Goal: Check status: Check status

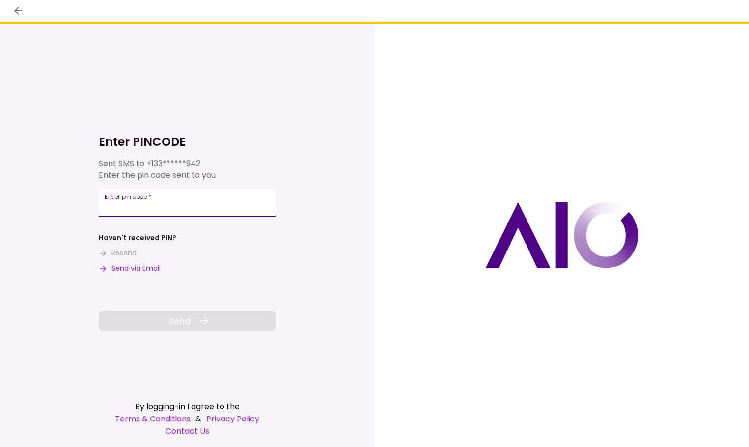
click at [208, 205] on input "Enter pin code   *" at bounding box center [187, 202] width 177 height 27
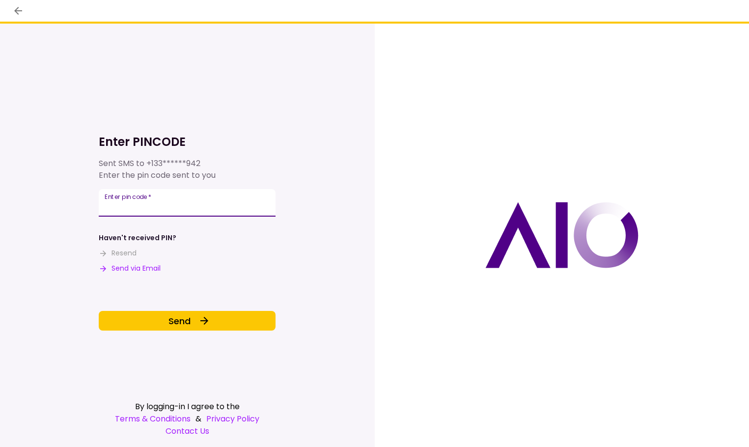
type input "******"
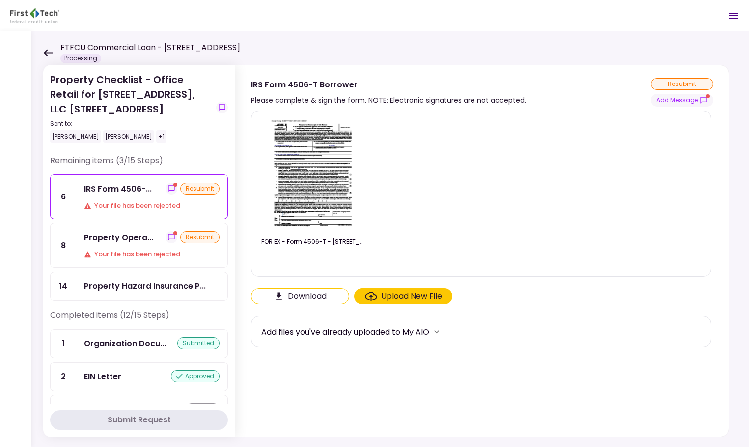
click at [143, 242] on div "Property Opera..." at bounding box center [118, 237] width 69 height 12
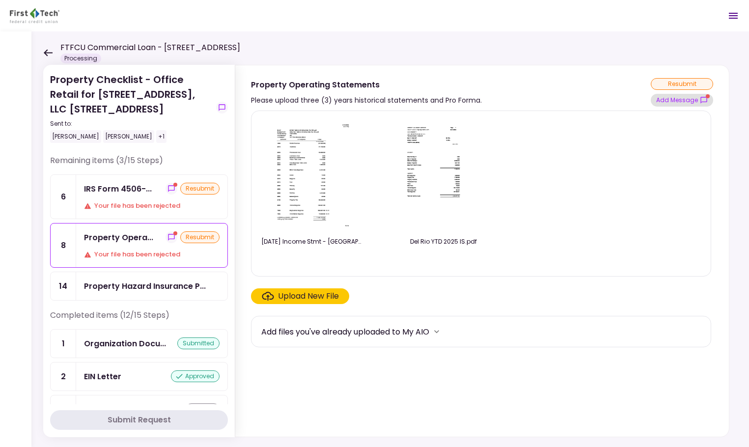
click at [680, 103] on button "Add Message" at bounding box center [681, 100] width 62 height 13
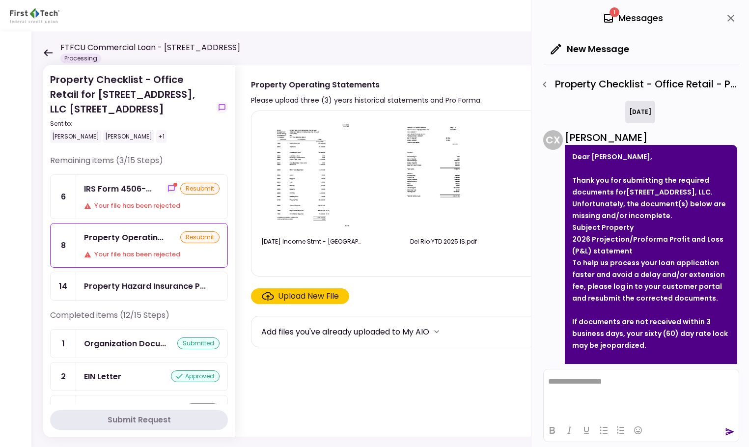
click at [39, 46] on div "Property Checklist - Office Retail for [STREET_ADDRESS], LLC [STREET_ADDRESS][G…" at bounding box center [389, 238] width 717 height 415
click at [52, 53] on icon at bounding box center [48, 52] width 9 height 7
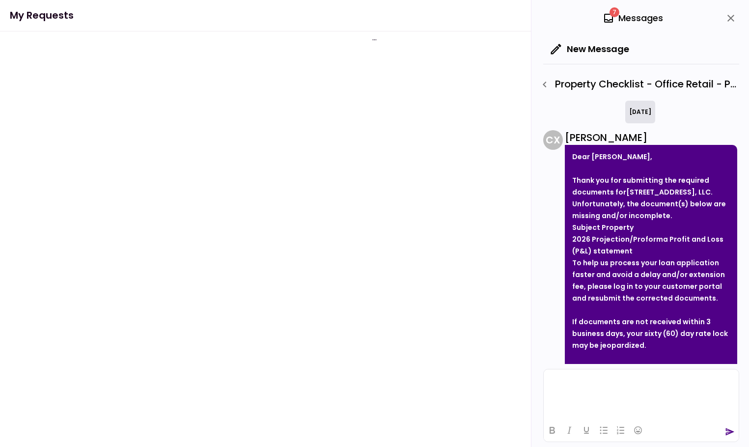
click at [49, 54] on div "Property Checklist - Office Retail for [STREET_ADDRESS], LLC [STREET_ADDRESS][G…" at bounding box center [374, 238] width 749 height 415
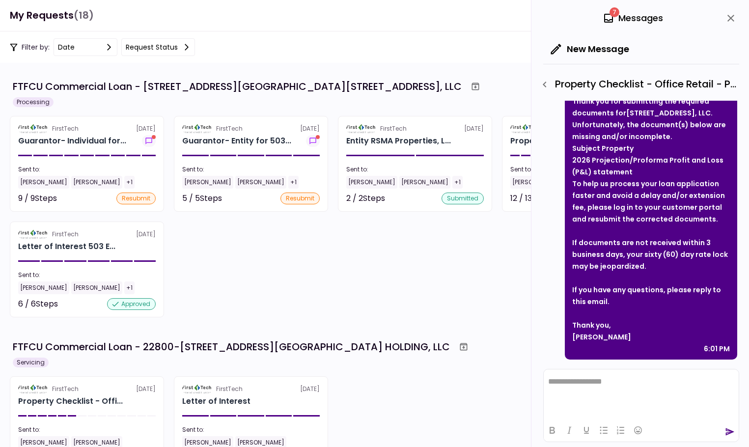
click at [733, 20] on icon "close" at bounding box center [731, 18] width 12 height 12
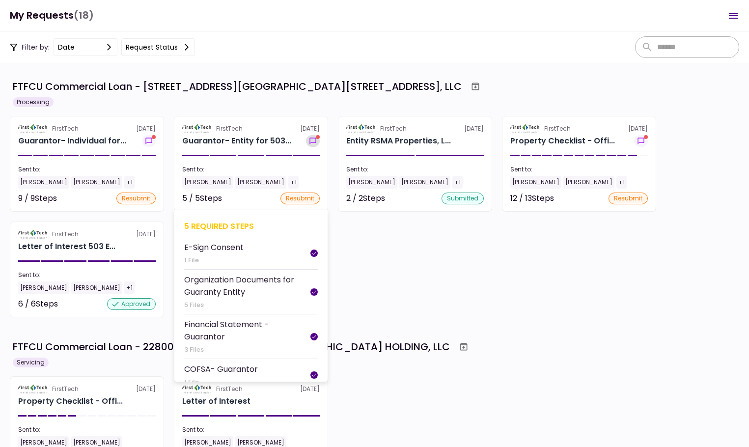
click at [313, 141] on icon "show-messages" at bounding box center [313, 141] width 10 height 8
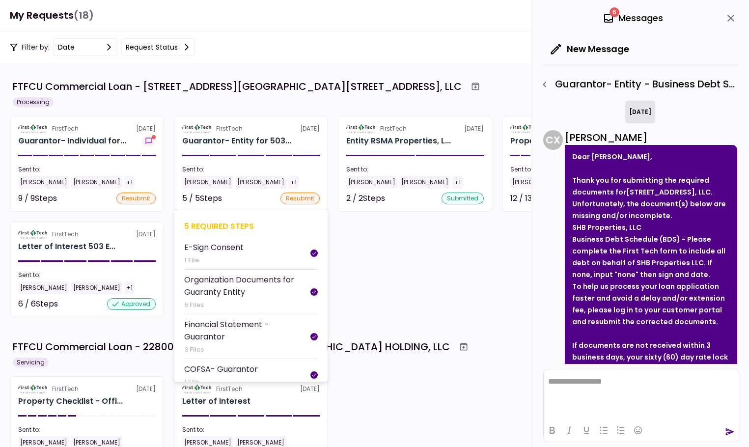
scroll to position [114, 0]
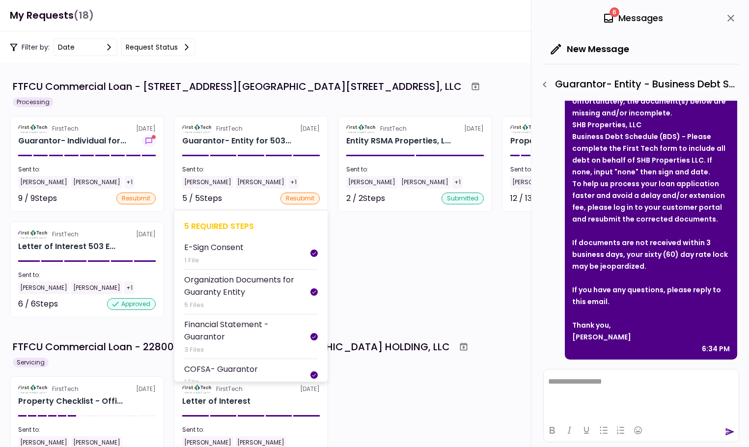
click at [313, 142] on div "Guarantor- Entity for 503..." at bounding box center [250, 141] width 137 height 12
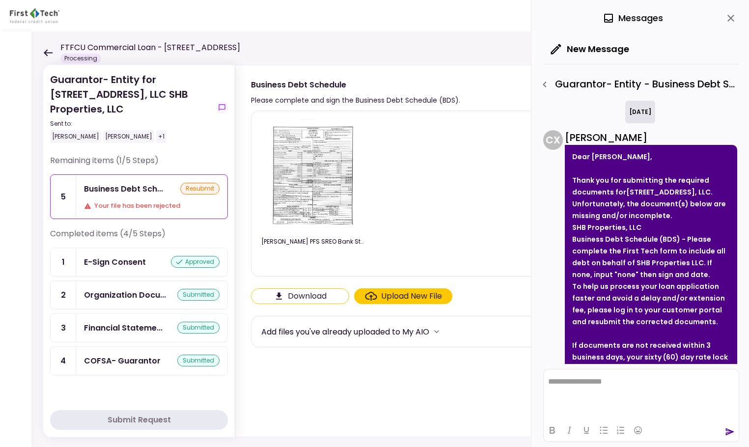
scroll to position [49, 0]
